Goal: Information Seeking & Learning: Check status

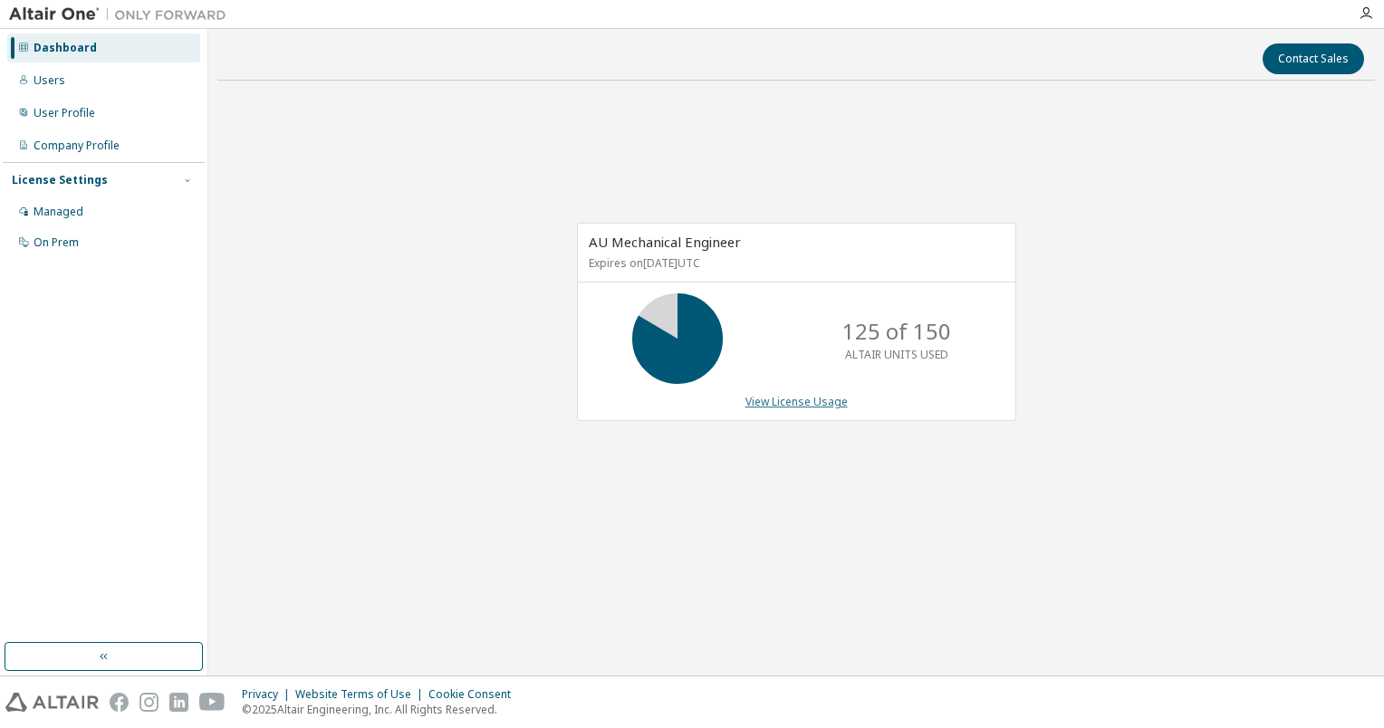
click at [757, 402] on link "View License Usage" at bounding box center [797, 401] width 102 height 15
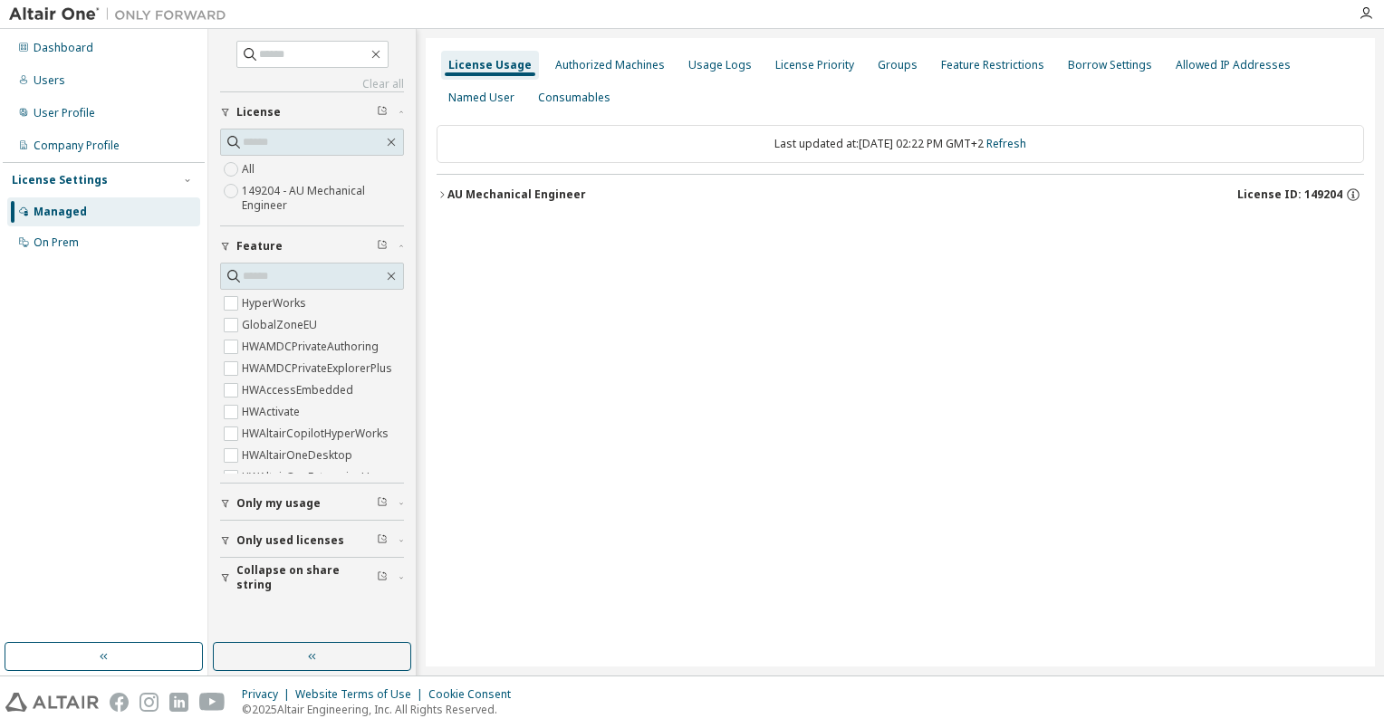
click at [442, 196] on icon "button" at bounding box center [442, 194] width 11 height 11
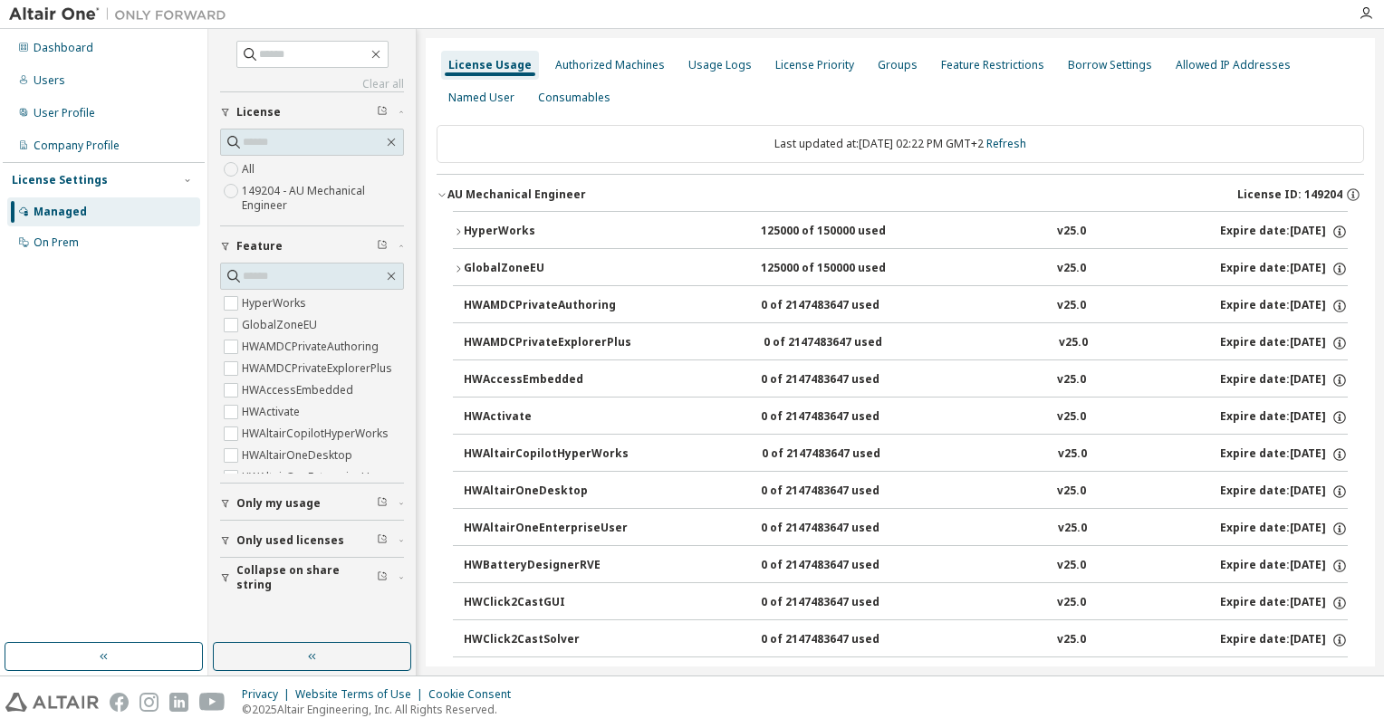
click at [457, 231] on icon "button" at bounding box center [458, 232] width 11 height 11
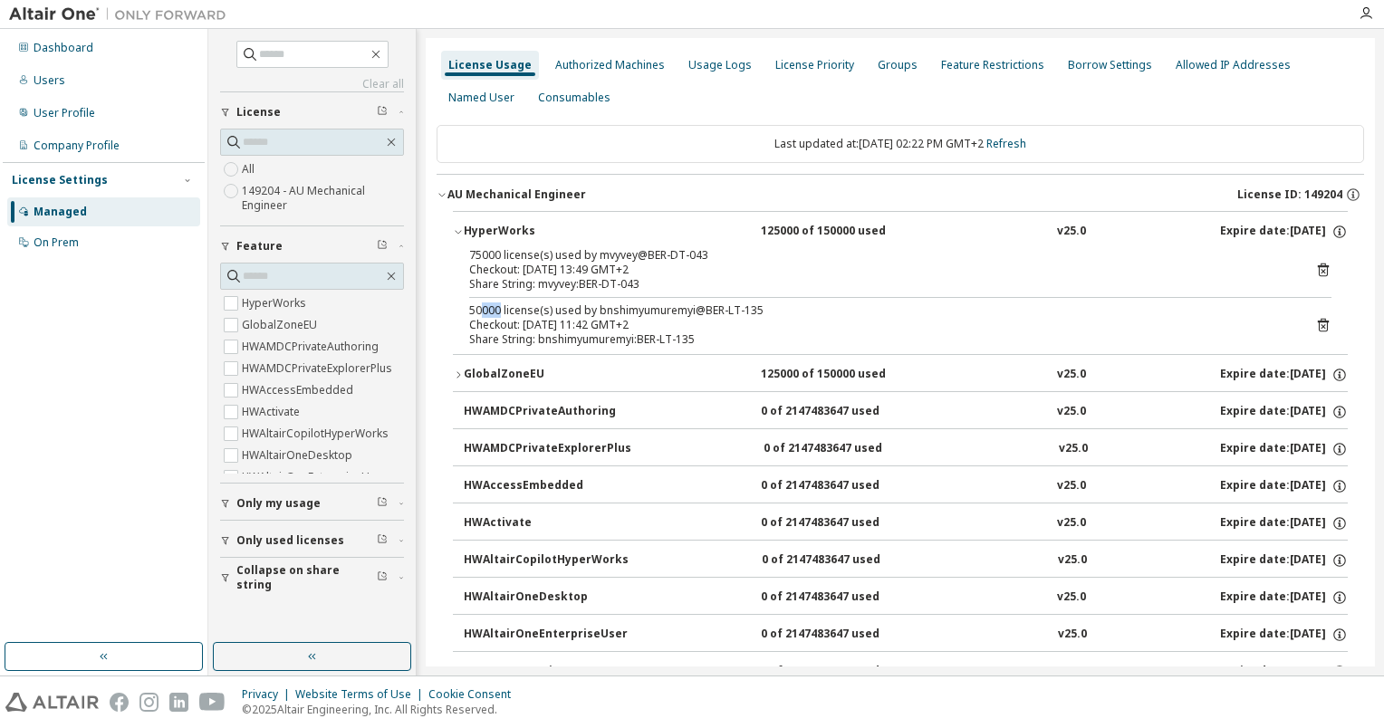
drag, startPoint x: 483, startPoint y: 313, endPoint x: 501, endPoint y: 309, distance: 18.5
click at [501, 309] on div "50000 license(s) used by bnshimyumuremyi@BER-LT-135" at bounding box center [878, 311] width 819 height 14
drag, startPoint x: 501, startPoint y: 309, endPoint x: 483, endPoint y: 283, distance: 31.9
click at [483, 283] on div "Share String: mvyvey:BER-DT-043" at bounding box center [878, 284] width 819 height 14
click at [497, 64] on div "License Usage" at bounding box center [489, 65] width 83 height 14
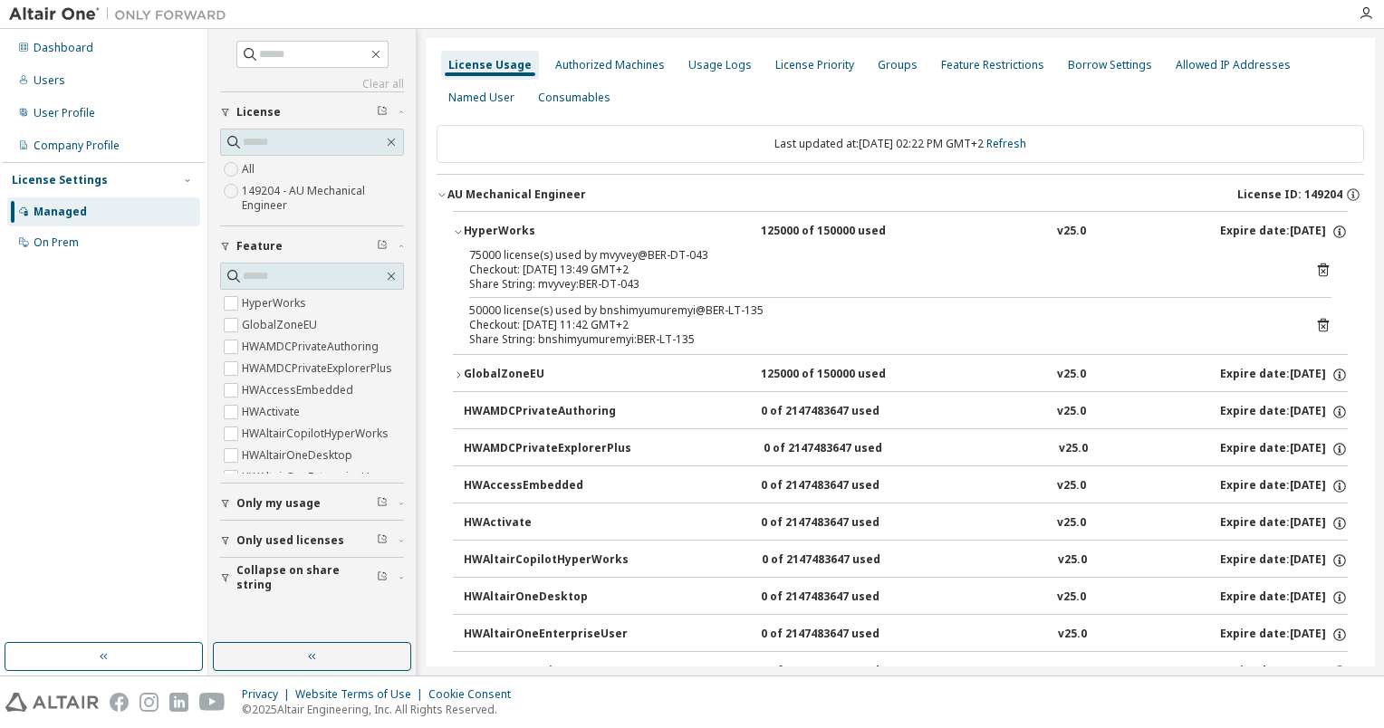
click at [68, 207] on div "Managed" at bounding box center [60, 212] width 53 height 14
click at [464, 375] on div "GlobalZoneEU" at bounding box center [545, 375] width 163 height 16
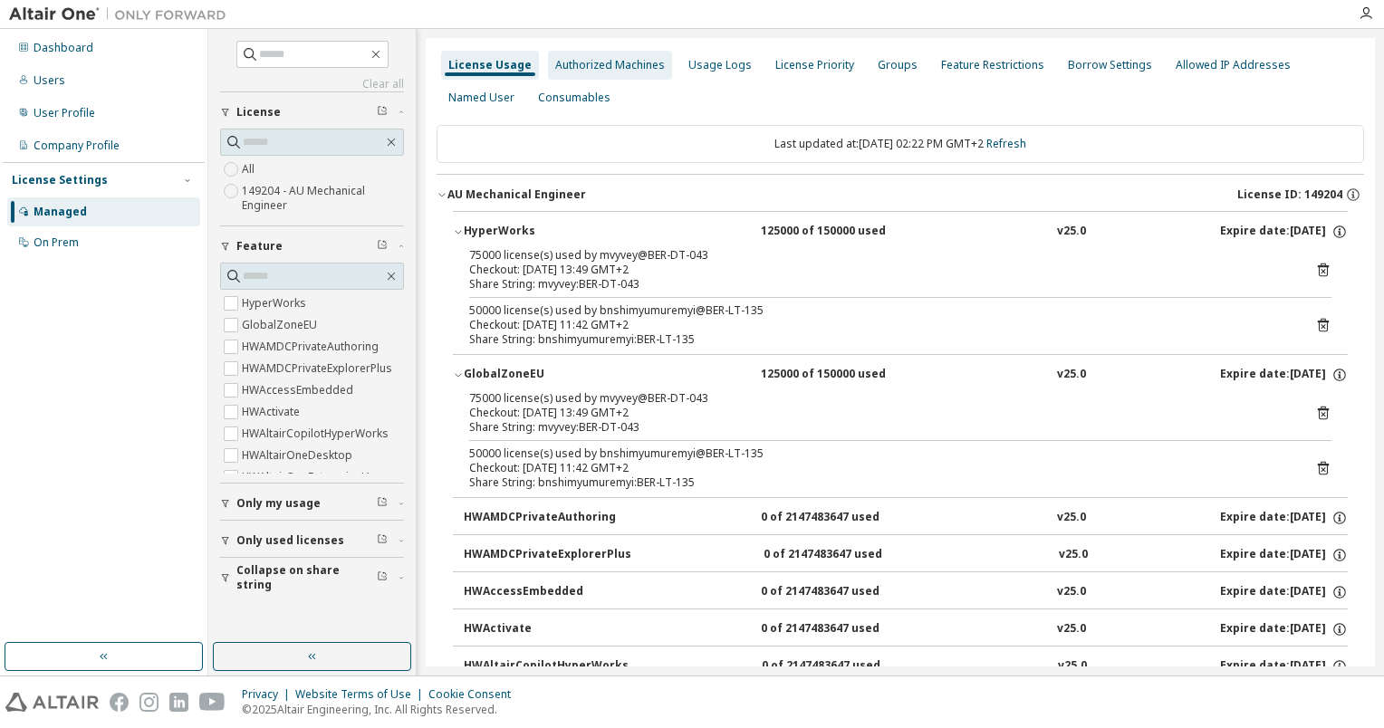
click at [609, 68] on div "Authorized Machines" at bounding box center [610, 65] width 110 height 14
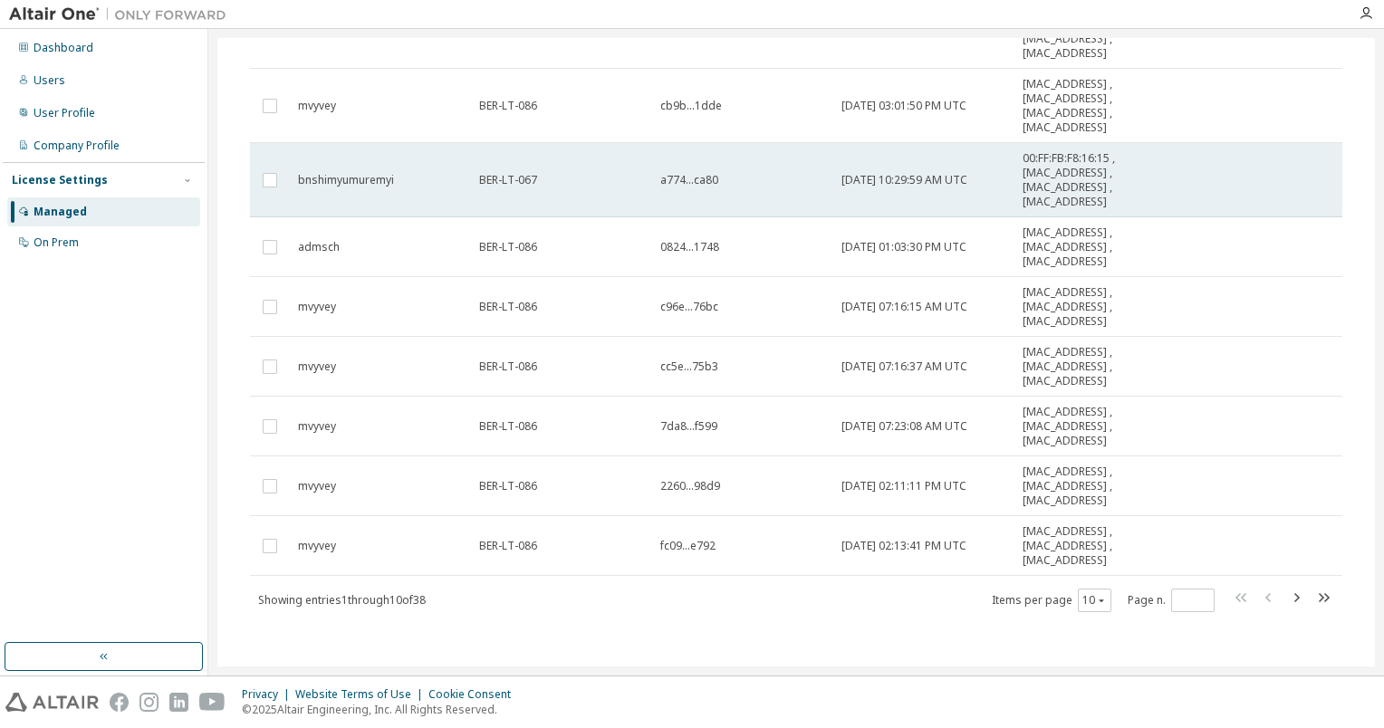
scroll to position [283, 0]
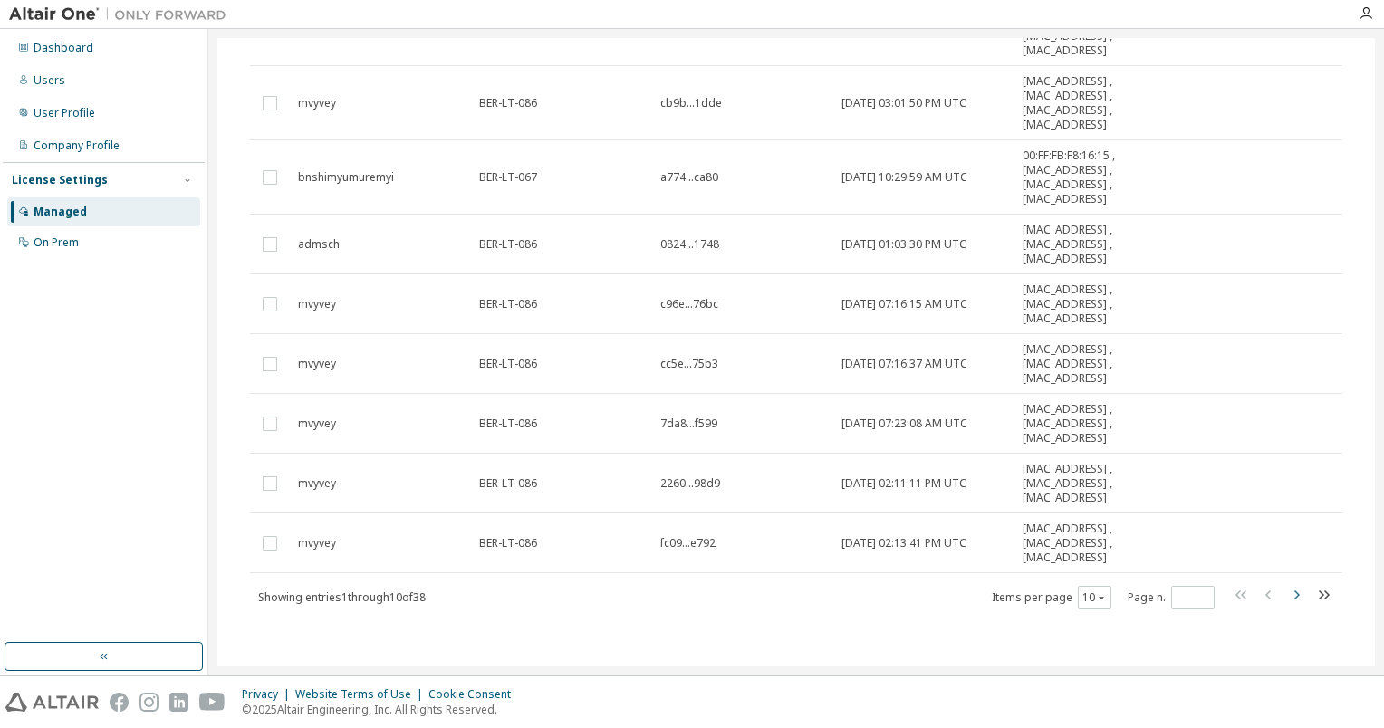
click at [1294, 597] on icon "button" at bounding box center [1297, 595] width 22 height 22
type input "*"
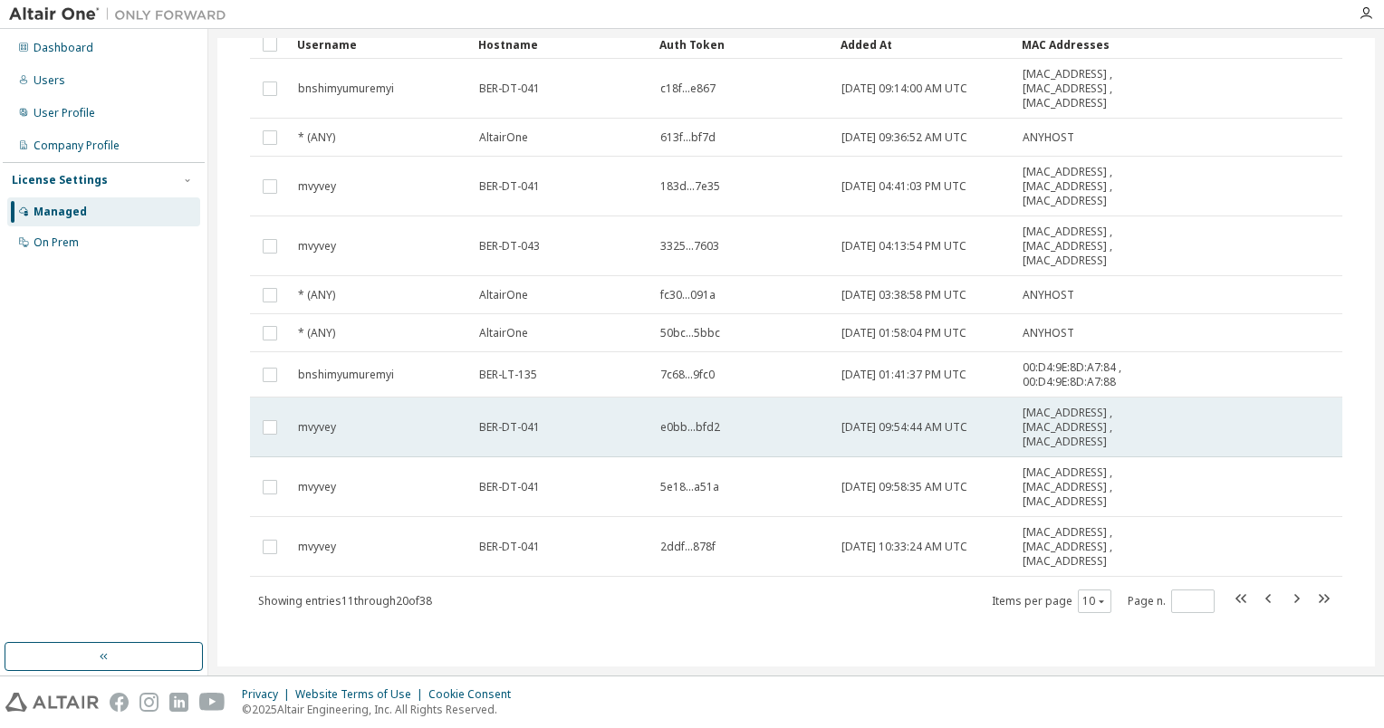
scroll to position [145, 0]
